Goal: Find specific page/section: Find specific page/section

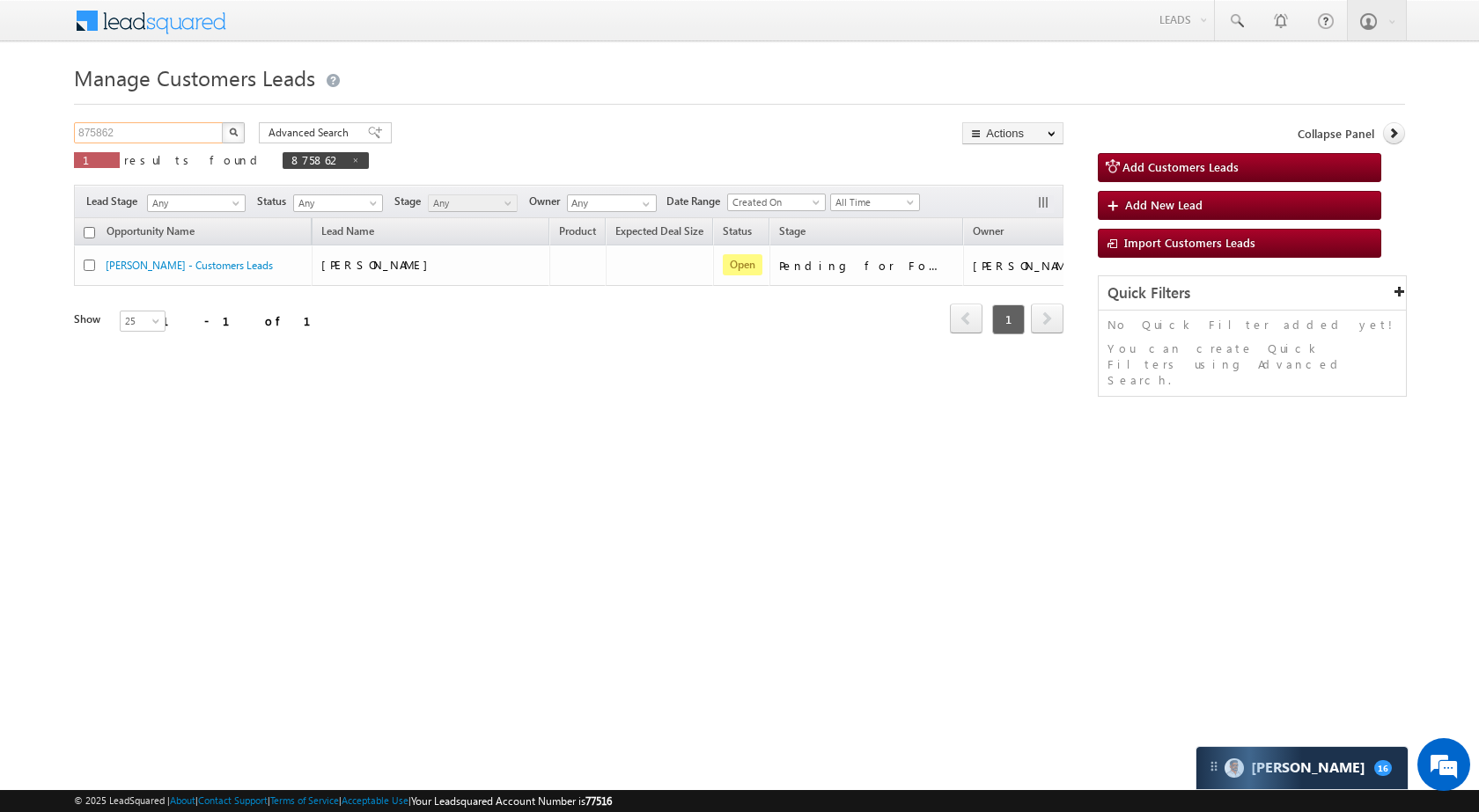
click at [157, 134] on input "875862" at bounding box center [150, 132] width 150 height 21
paste input "59206"
click at [230, 126] on button "button" at bounding box center [233, 132] width 23 height 21
click at [162, 134] on input "859206" at bounding box center [150, 132] width 150 height 21
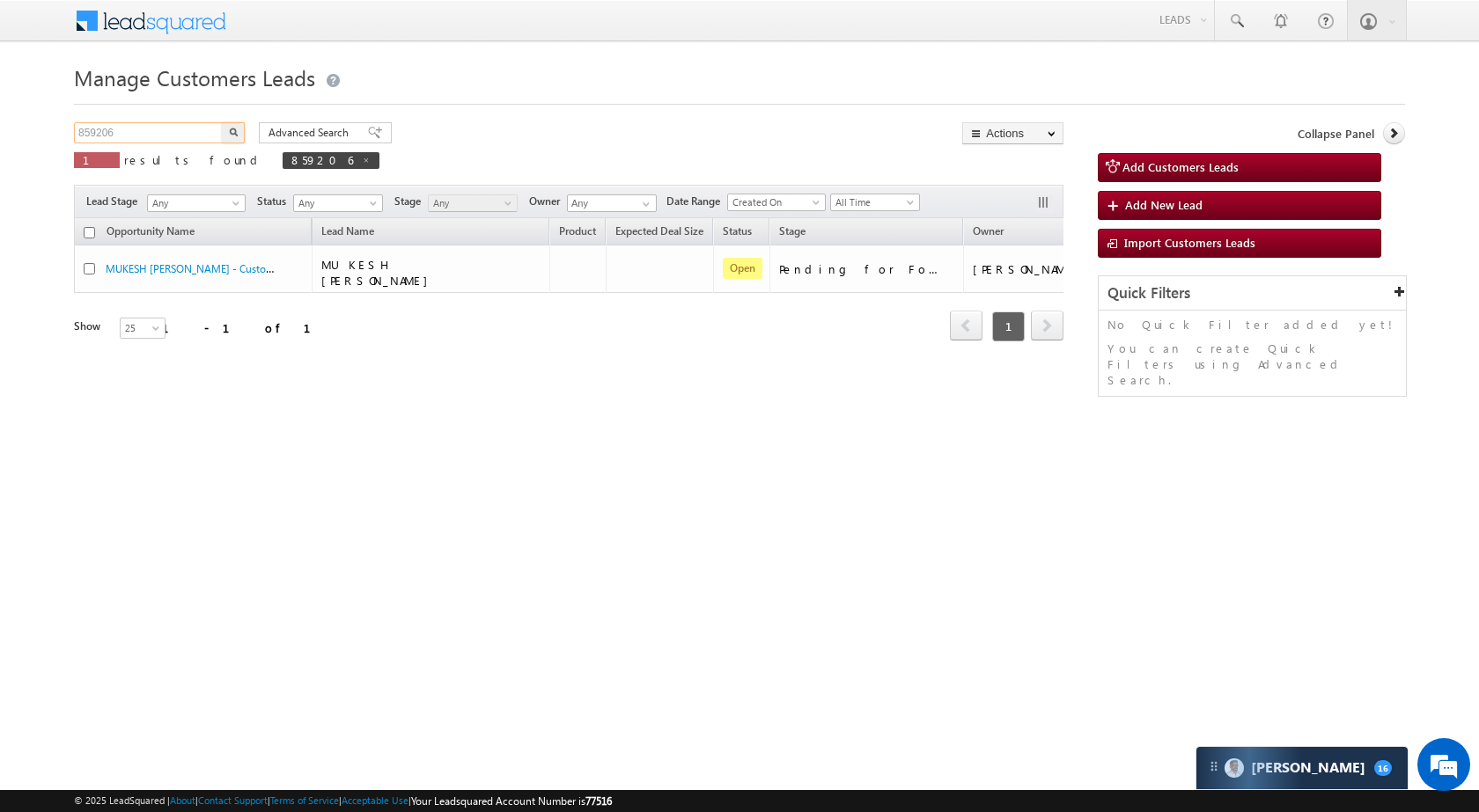
click at [162, 134] on input "859206" at bounding box center [150, 132] width 150 height 21
paste input "63412"
click at [241, 132] on button "button" at bounding box center [233, 132] width 23 height 21
click at [111, 130] on input "863412" at bounding box center [150, 132] width 150 height 21
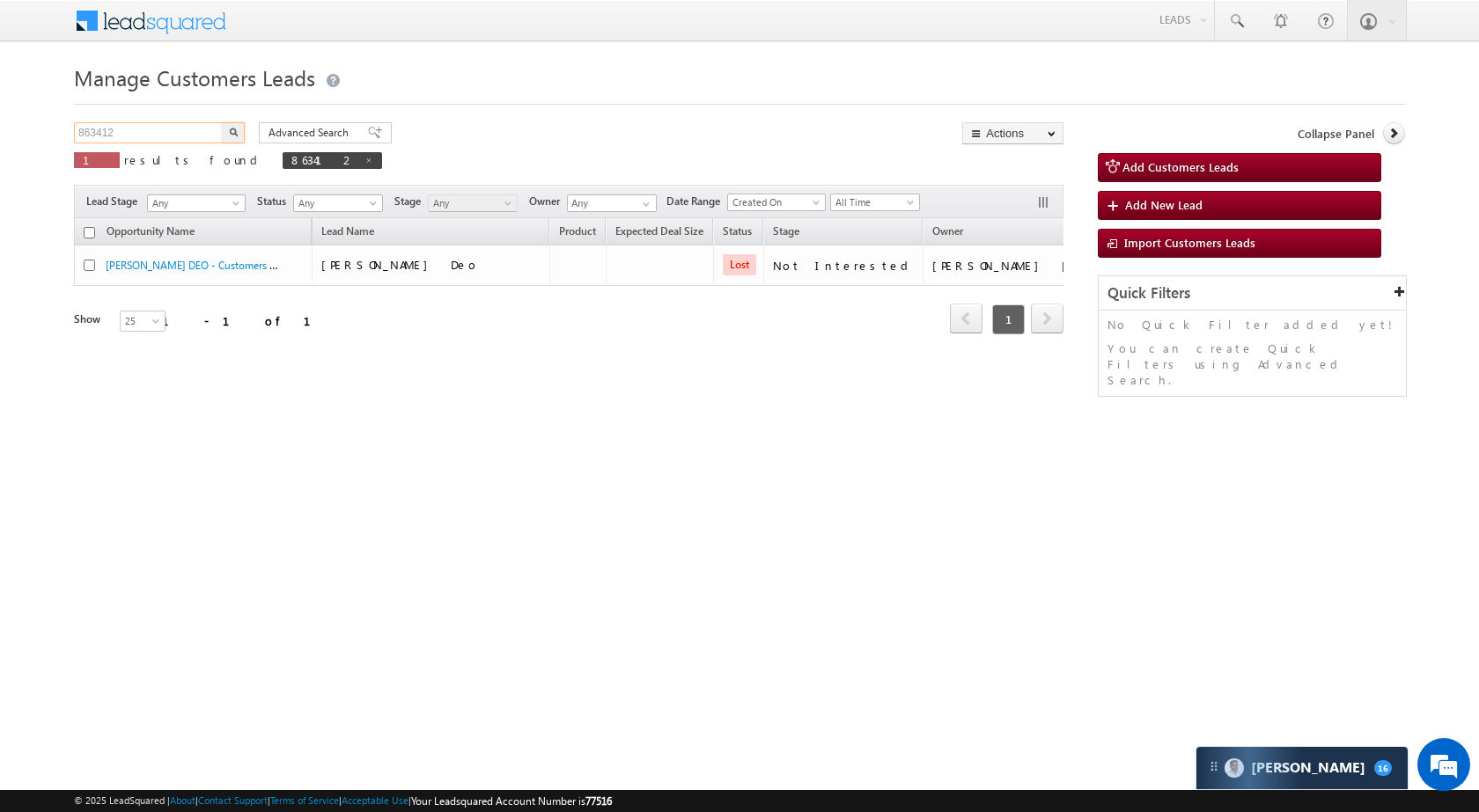
click at [111, 130] on input "863412" at bounding box center [150, 132] width 150 height 21
paste input "11017"
click at [239, 134] on button "button" at bounding box center [233, 132] width 23 height 21
click at [158, 133] on input "811017" at bounding box center [150, 132] width 150 height 21
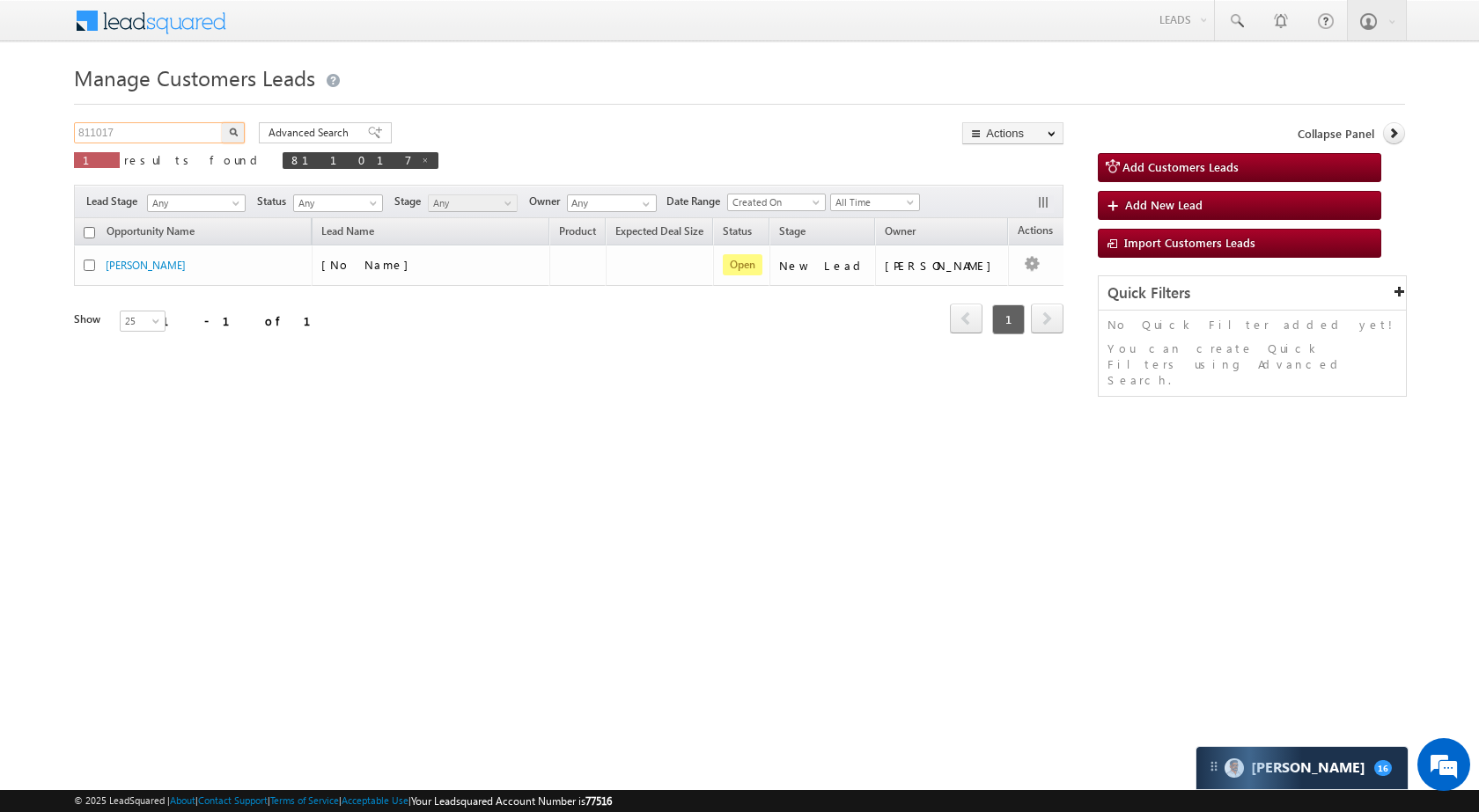
paste input "7525"
click at [226, 134] on button "button" at bounding box center [233, 132] width 23 height 21
click at [147, 133] on input "875257" at bounding box center [150, 132] width 150 height 21
paste input "42881"
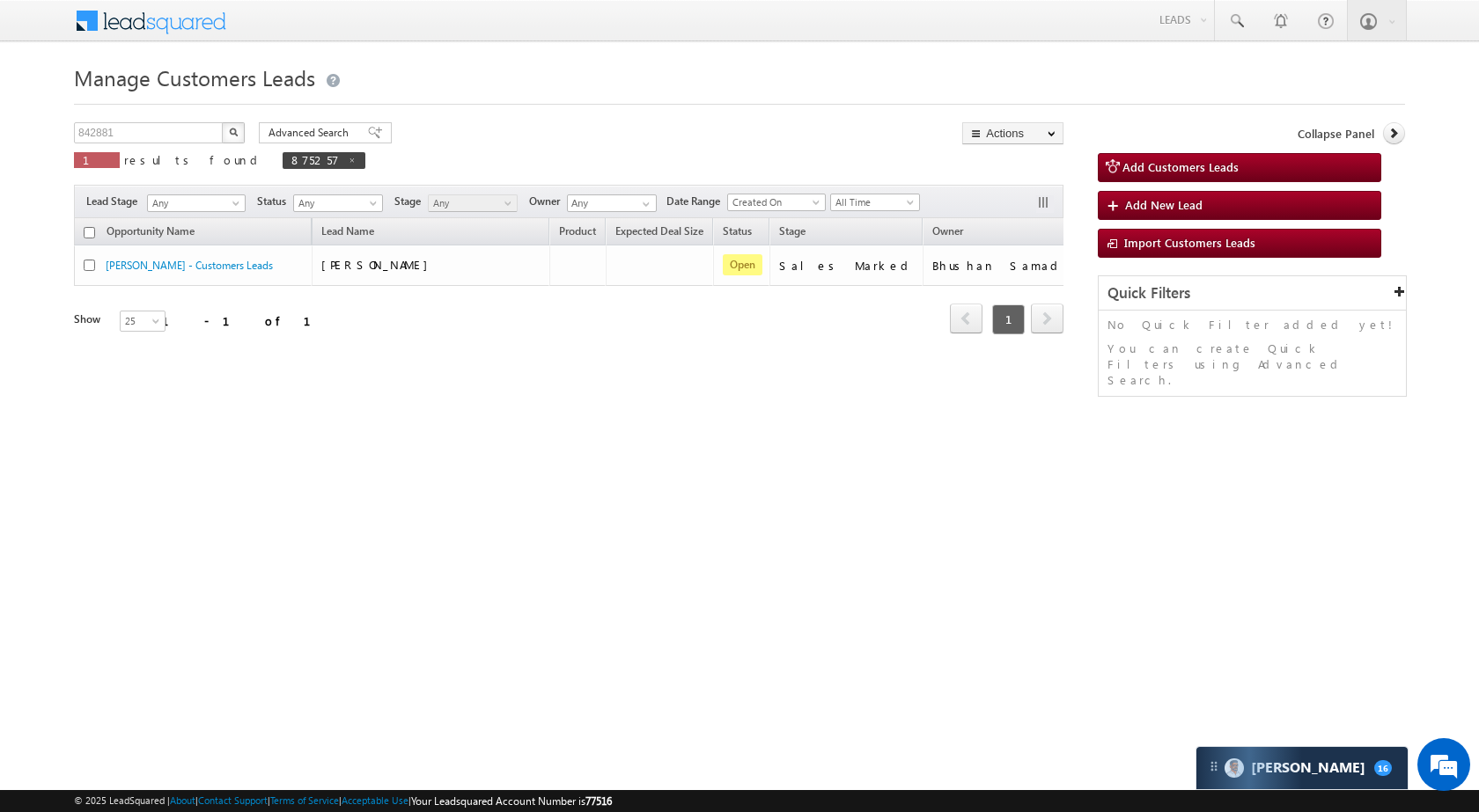
click at [233, 134] on img "button" at bounding box center [232, 131] width 9 height 9
click at [183, 129] on input "842881" at bounding box center [150, 132] width 150 height 21
paste input "19826"
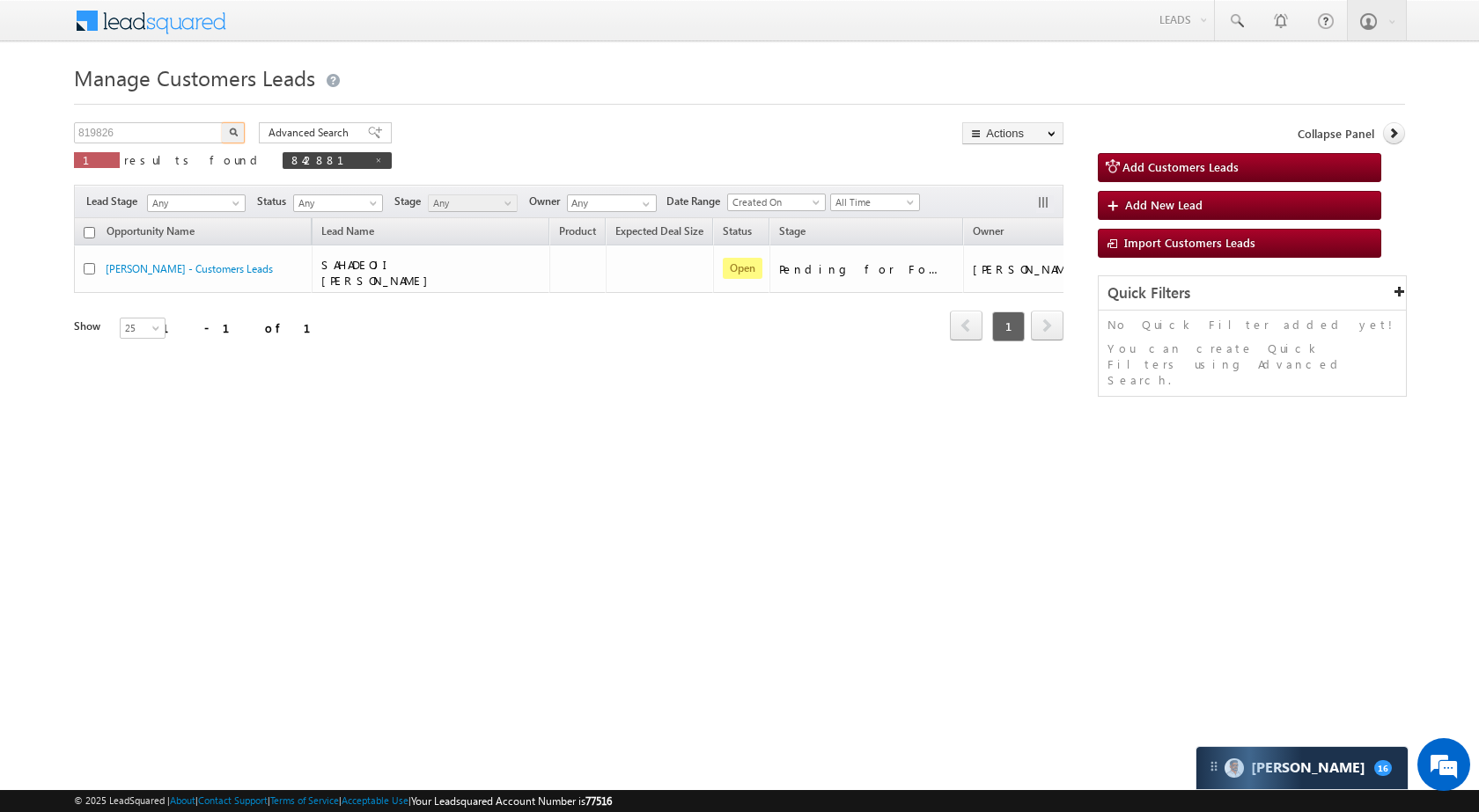
click at [237, 125] on button "button" at bounding box center [233, 132] width 23 height 21
click at [171, 137] on input "819826" at bounding box center [150, 132] width 150 height 21
paste input "24855"
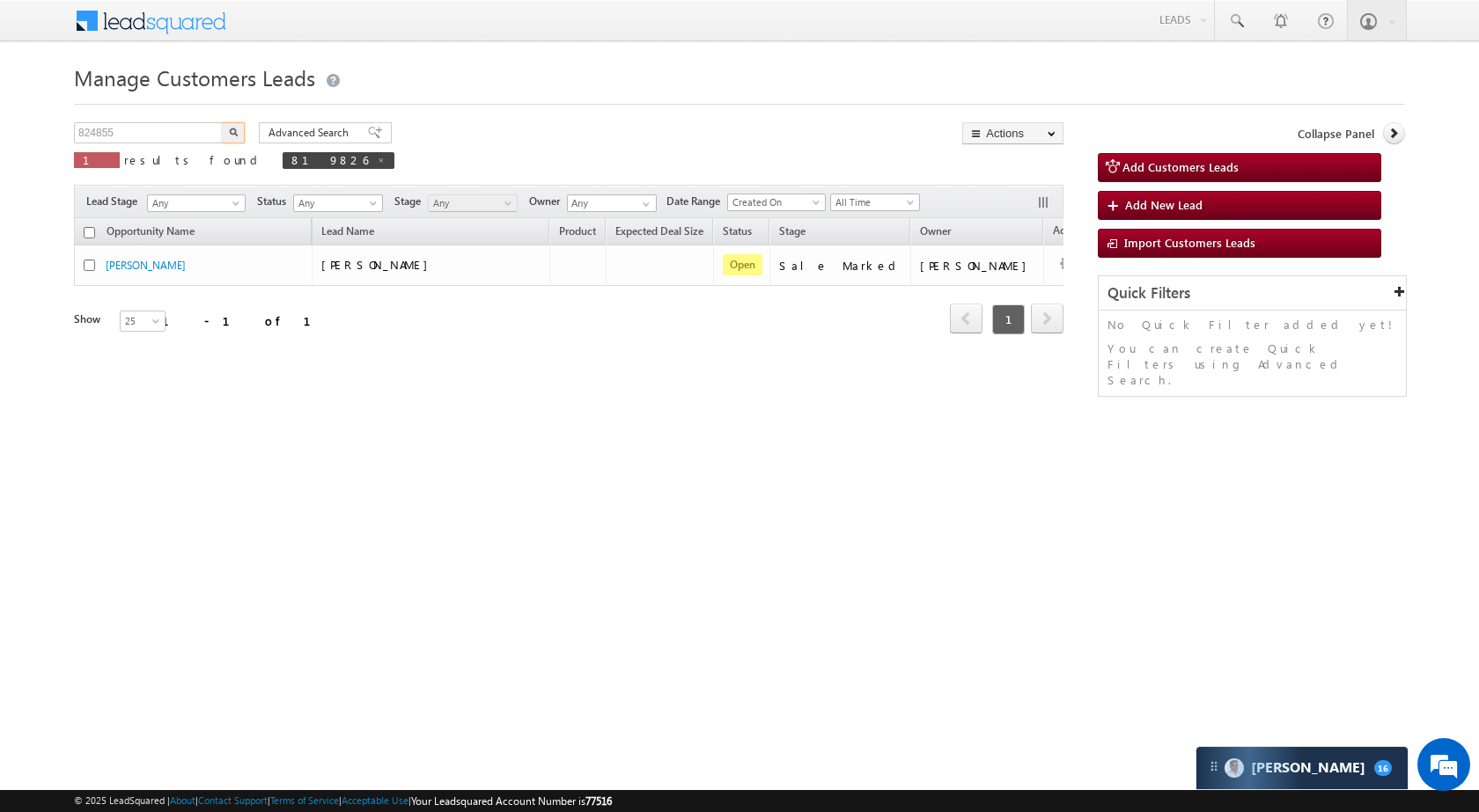
click at [225, 134] on button "button" at bounding box center [233, 132] width 23 height 21
click at [174, 129] on input "824855" at bounding box center [150, 132] width 150 height 21
paste input "10986"
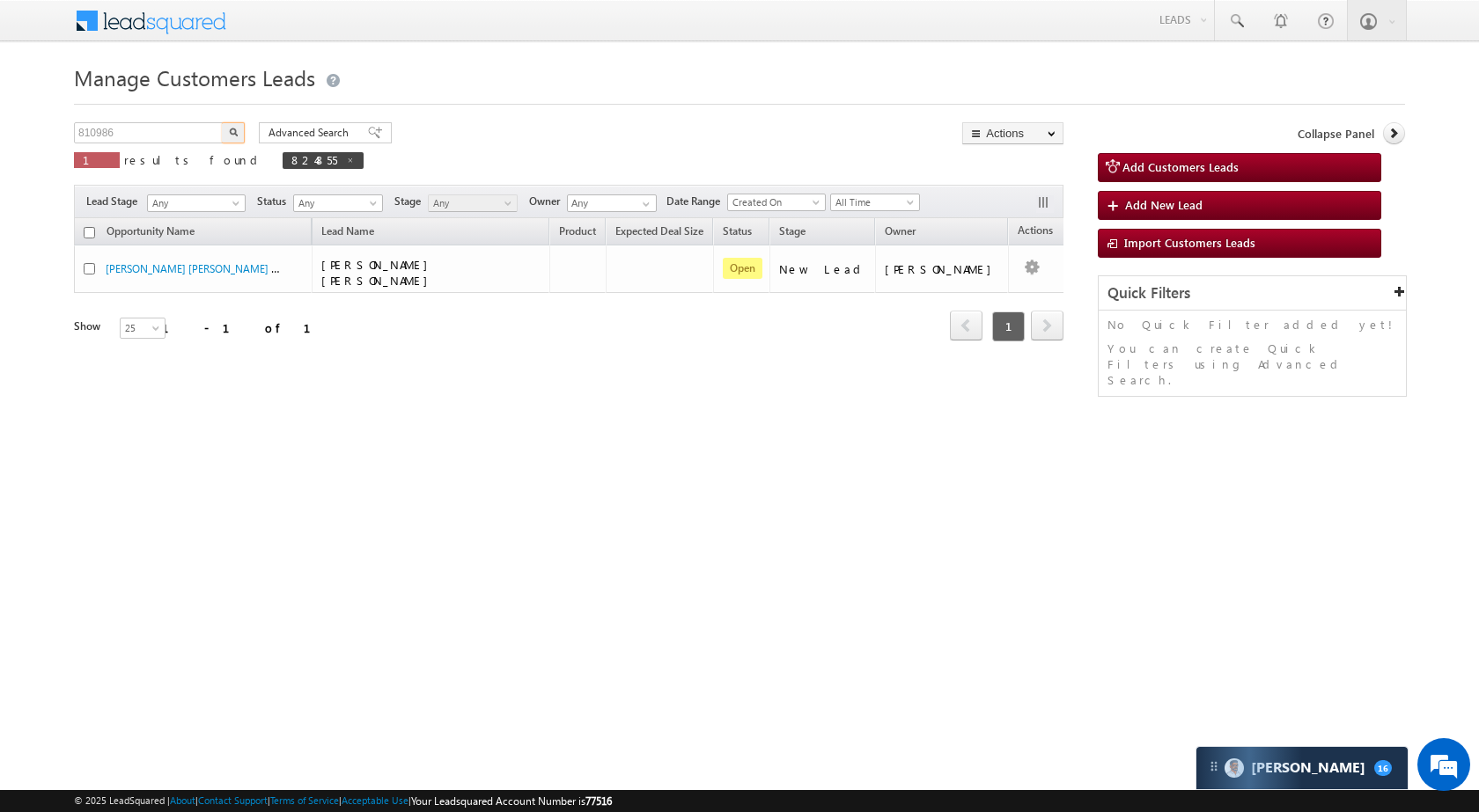
click at [230, 134] on img "button" at bounding box center [232, 131] width 9 height 9
click at [148, 139] on input "810986" at bounding box center [150, 132] width 150 height 21
paste input "6137"
click at [233, 134] on img "button" at bounding box center [232, 131] width 9 height 9
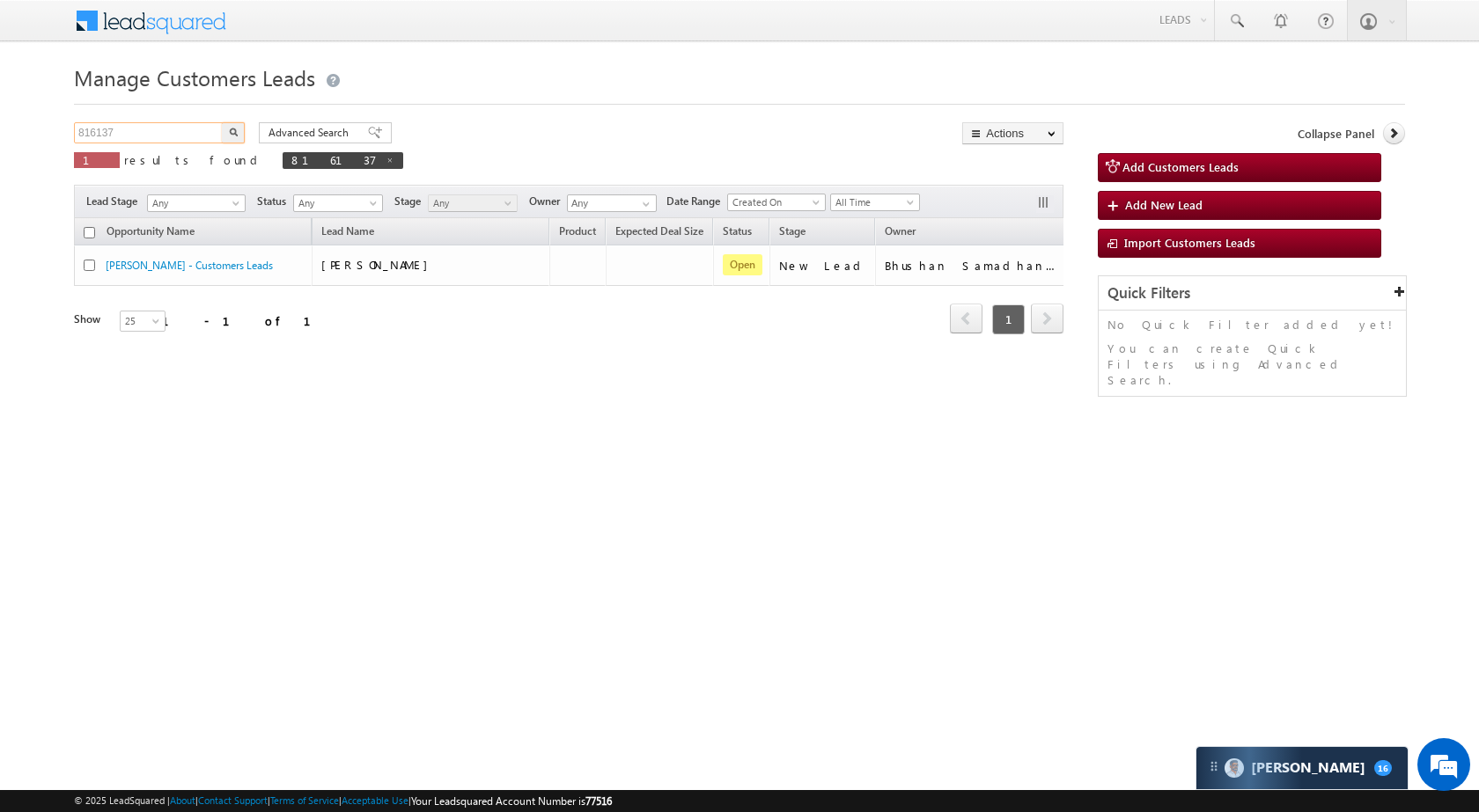
click at [114, 137] on input "816137" at bounding box center [150, 132] width 150 height 21
paste input "9918"
click at [227, 134] on button "button" at bounding box center [233, 132] width 23 height 21
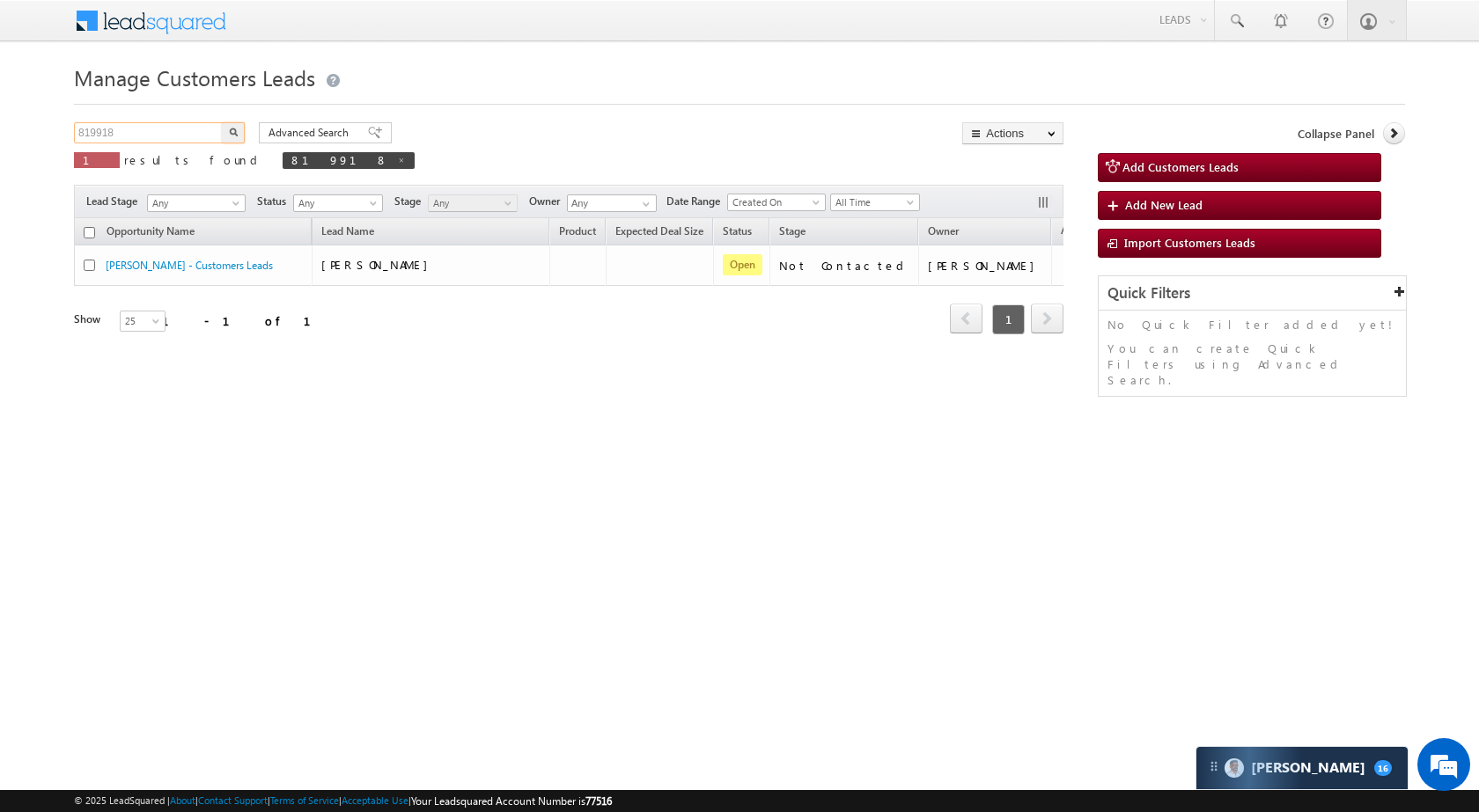
click at [150, 129] on input "819918" at bounding box center [150, 132] width 150 height 21
paste input "22023"
type input "822023"
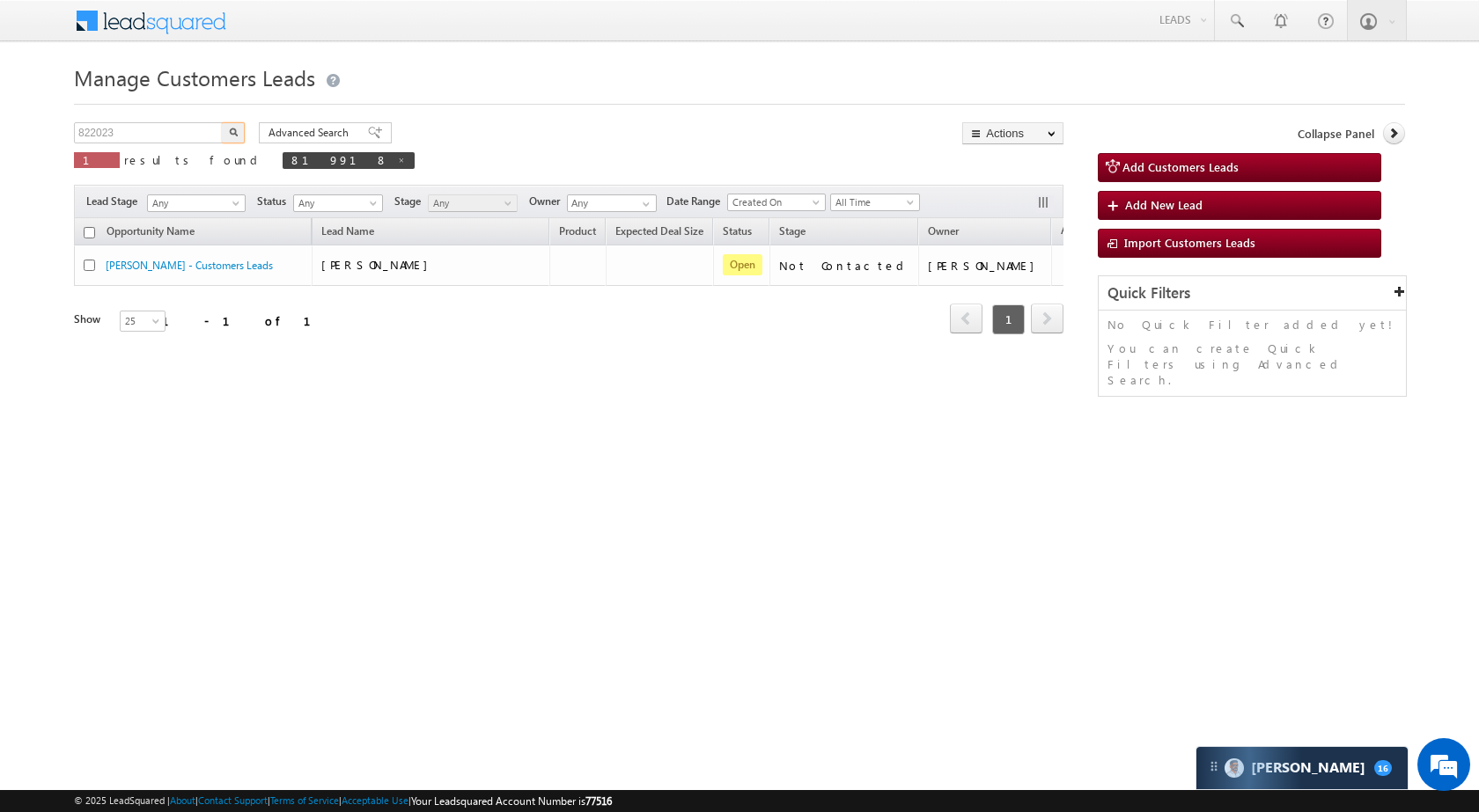
click at [239, 127] on button "button" at bounding box center [233, 132] width 23 height 21
